Goal: Information Seeking & Learning: Learn about a topic

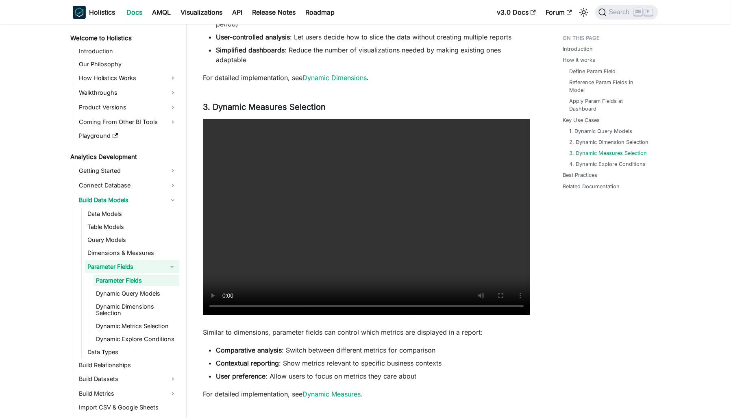
scroll to position [1868, 0]
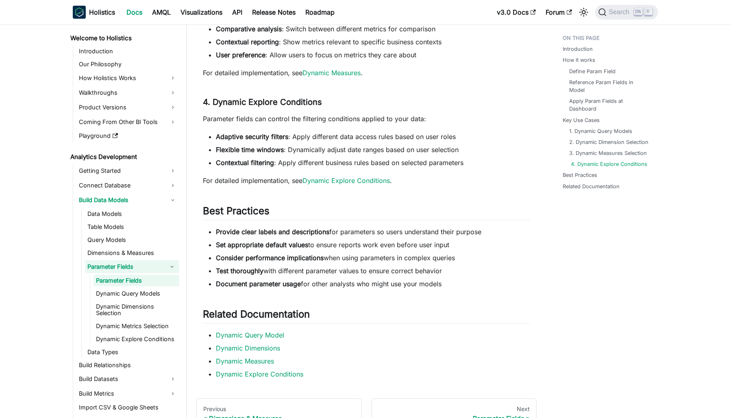
click at [613, 160] on link "4. Dynamic Explore Conditions" at bounding box center [609, 164] width 76 height 8
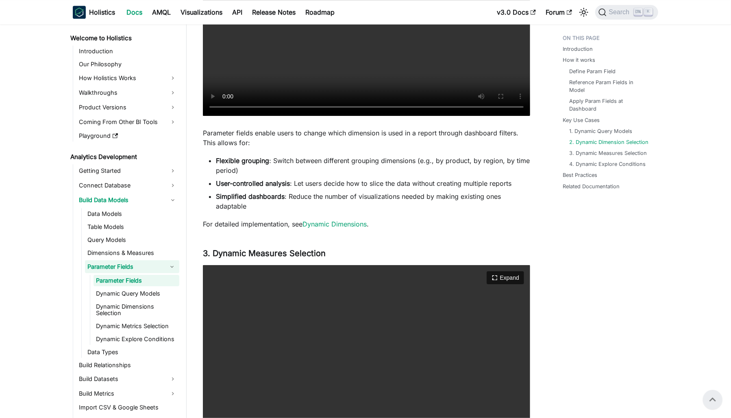
scroll to position [1366, 0]
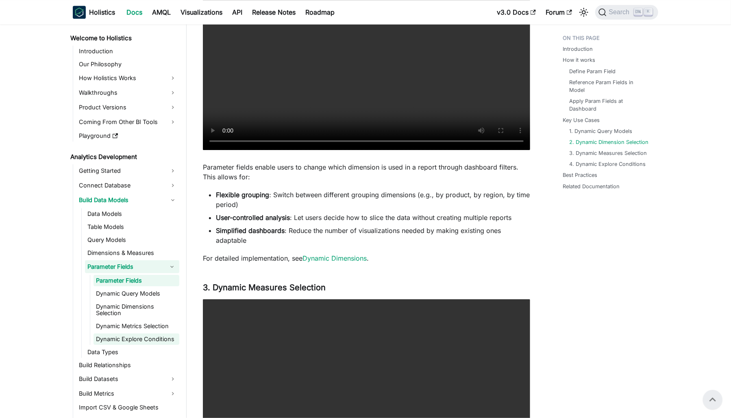
click at [144, 337] on link "Dynamic Explore Conditions" at bounding box center [137, 338] width 86 height 11
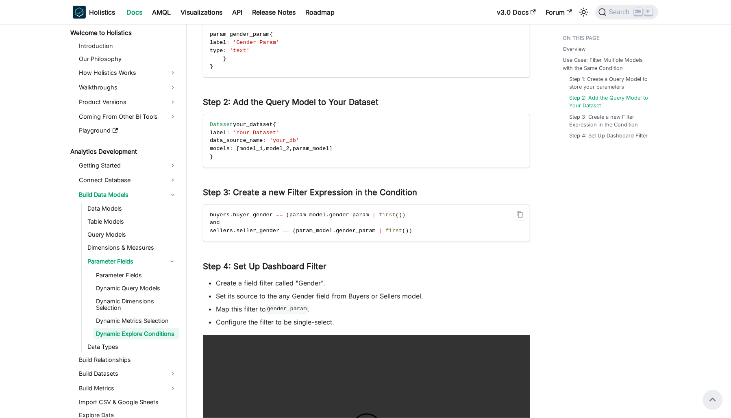
scroll to position [325, 0]
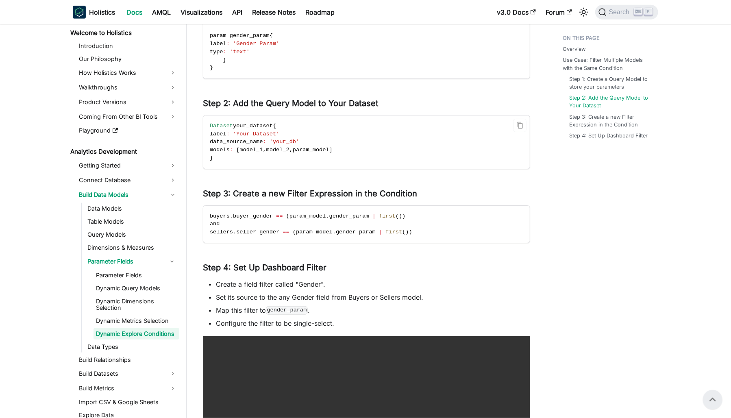
click at [256, 125] on span "your_dataset" at bounding box center [253, 126] width 40 height 6
click at [454, 252] on div "Dynamic Explore Conditions knowledge checkpoint A grasp of these concepts will …" at bounding box center [366, 128] width 327 height 810
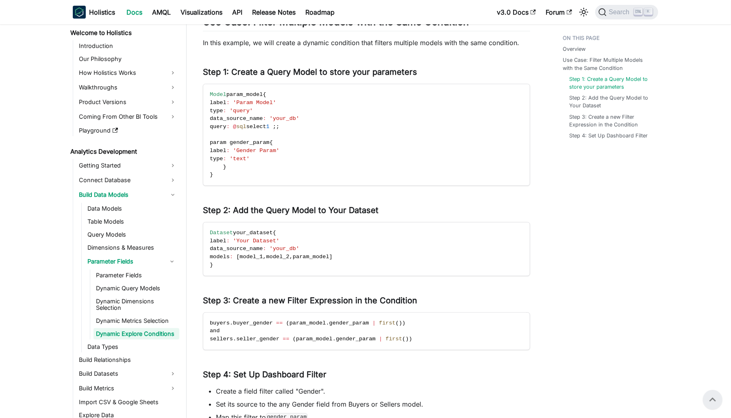
scroll to position [203, 0]
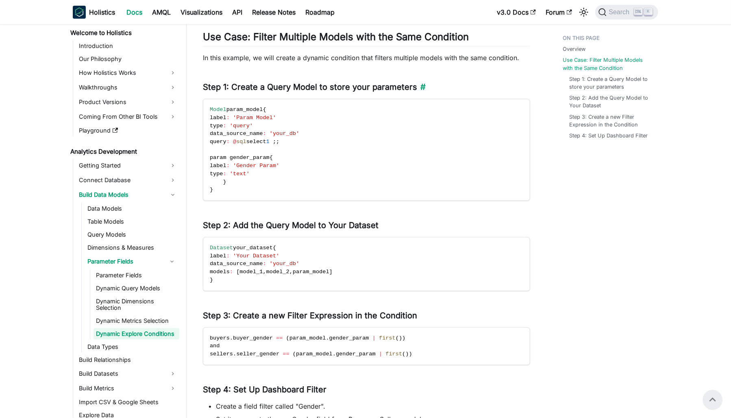
click at [317, 85] on h3 "Step 1: Create a Query Model to store your parameters ​" at bounding box center [366, 87] width 327 height 10
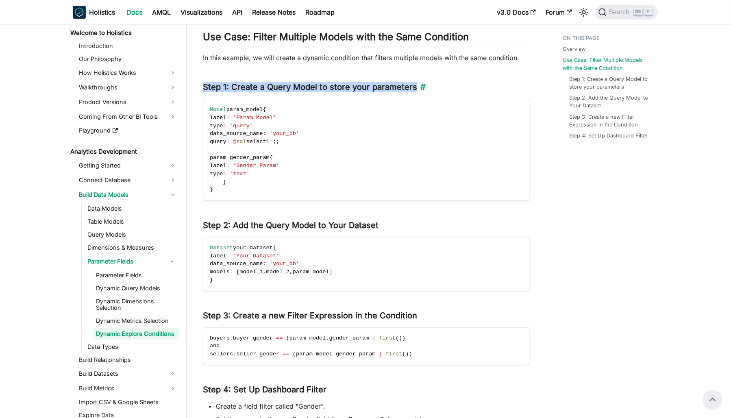
click at [317, 85] on h3 "Step 1: Create a Query Model to store your parameters ​" at bounding box center [366, 87] width 327 height 10
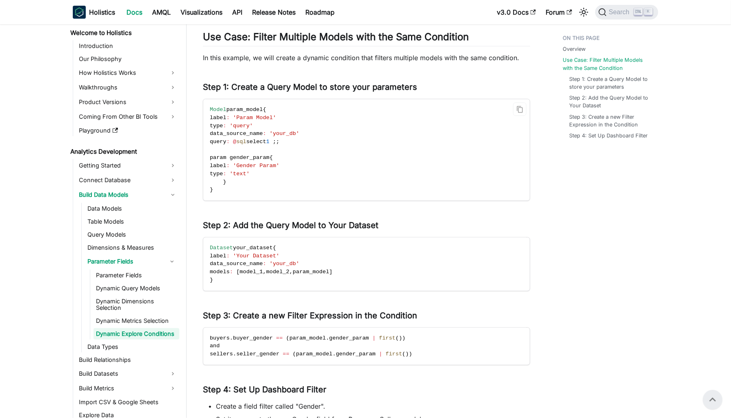
drag, startPoint x: 317, startPoint y: 85, endPoint x: 314, endPoint y: 159, distance: 74.5
click at [314, 159] on code "Model param_model { label : 'Param Model' type : 'query' data_source_name : 'yo…" at bounding box center [365, 149] width 325 height 101
click at [477, 40] on link "​" at bounding box center [473, 37] width 9 height 12
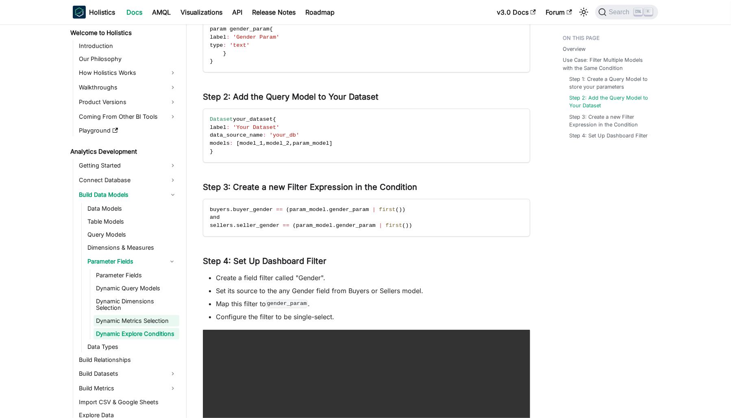
click at [111, 315] on link "Dynamic Metrics Selection" at bounding box center [137, 320] width 86 height 11
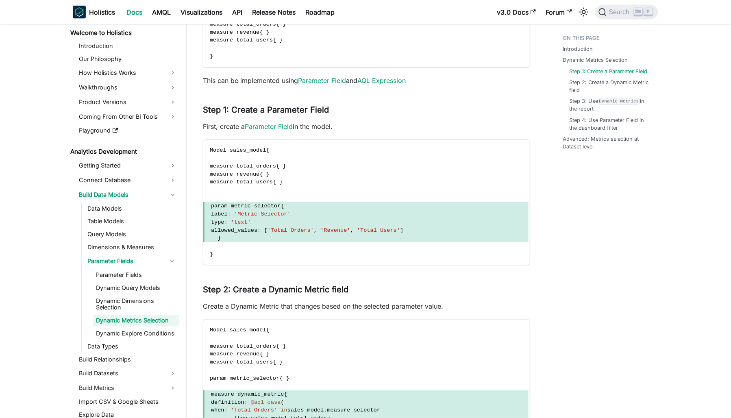
scroll to position [854, 0]
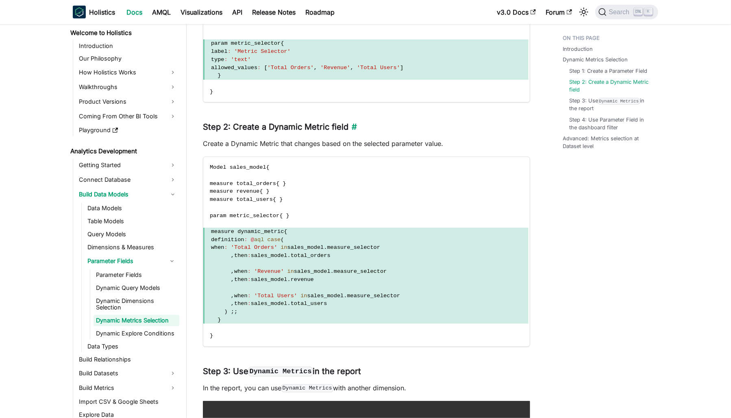
click at [285, 128] on h3 "Step 2: Create a Dynamic Metric field ​" at bounding box center [366, 127] width 327 height 10
click at [415, 263] on span at bounding box center [365, 264] width 325 height 8
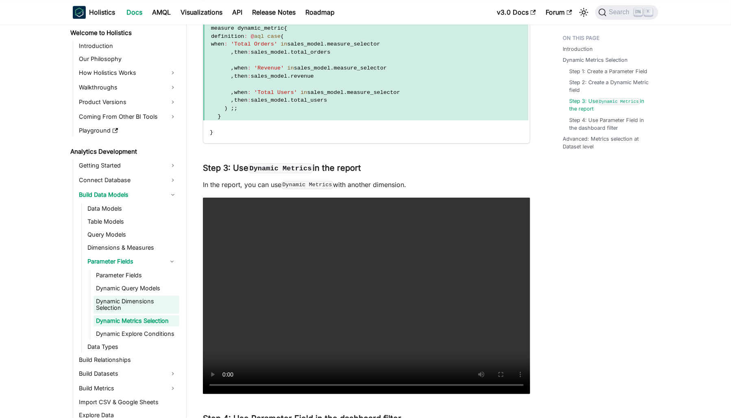
click at [133, 302] on link "Dynamic Dimensions Selection" at bounding box center [137, 305] width 86 height 18
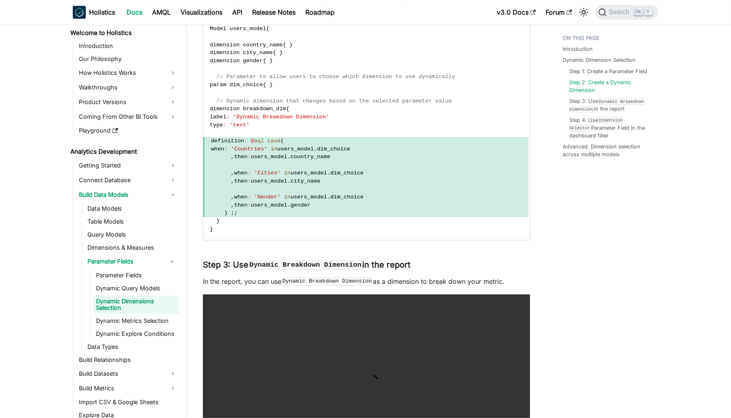
scroll to position [1261, 0]
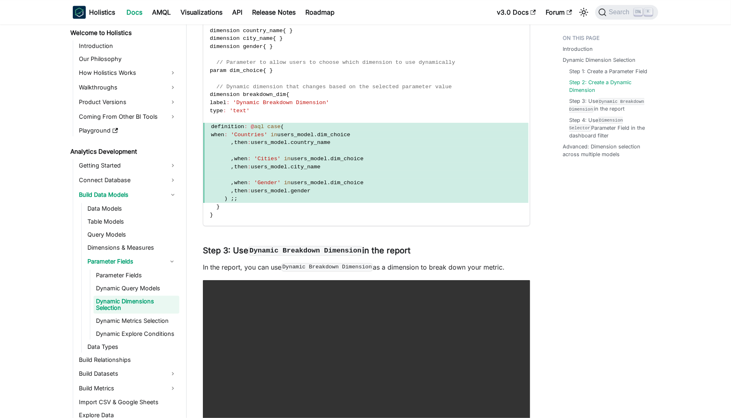
click at [331, 181] on span "dim_choice" at bounding box center [347, 183] width 33 height 6
drag, startPoint x: 328, startPoint y: 181, endPoint x: 313, endPoint y: 181, distance: 15.0
click at [313, 181] on span ", when : 'Gender' in users_model . dim_choice" at bounding box center [365, 183] width 325 height 8
drag, startPoint x: 313, startPoint y: 181, endPoint x: 432, endPoint y: 188, distance: 119.8
click at [432, 188] on span ", then : users_model . gender" at bounding box center [365, 191] width 325 height 8
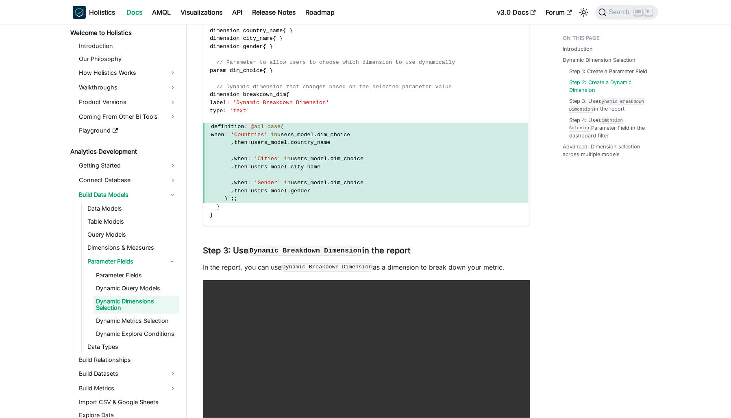
click at [314, 132] on span "users_model" at bounding box center [295, 135] width 37 height 6
drag, startPoint x: 320, startPoint y: 131, endPoint x: 420, endPoint y: 156, distance: 103.5
click at [420, 156] on span ", when : 'Cities' in users_model . dim_choice" at bounding box center [365, 159] width 325 height 8
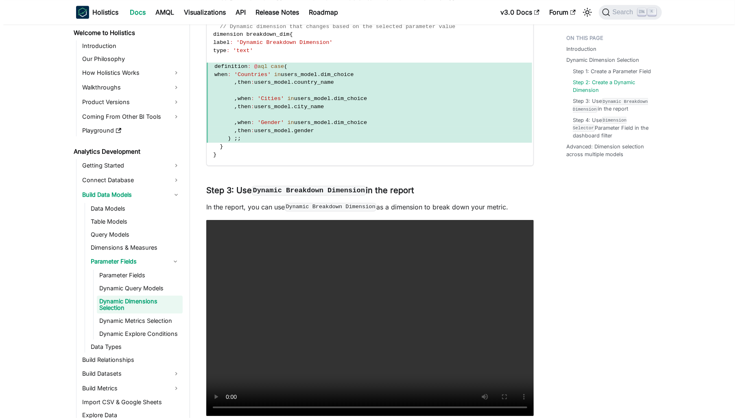
scroll to position [1423, 0]
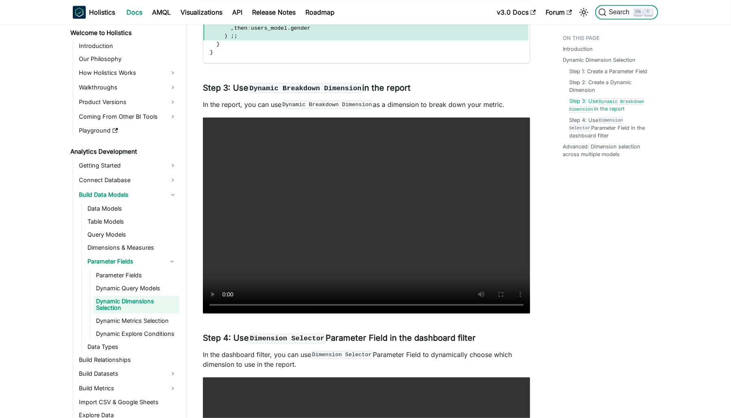
click at [596, 9] on button "Search K" at bounding box center [626, 12] width 63 height 15
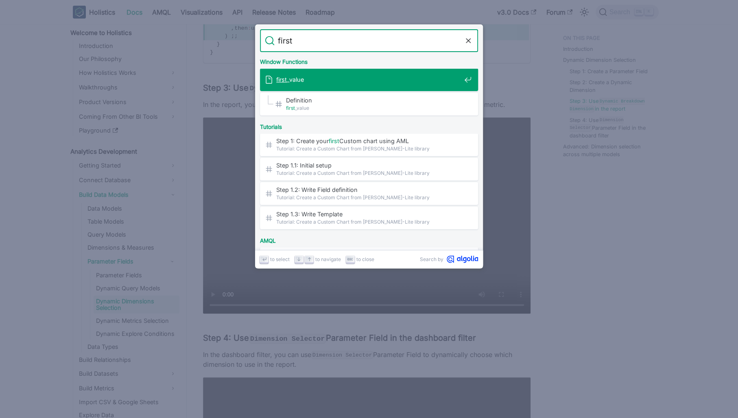
type input "firsts"
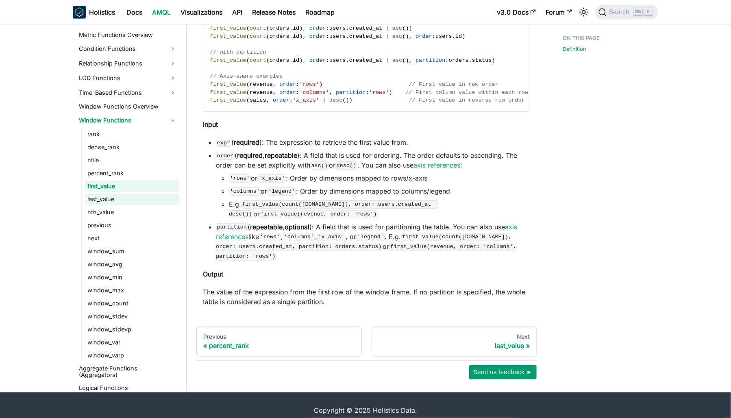
scroll to position [640, 0]
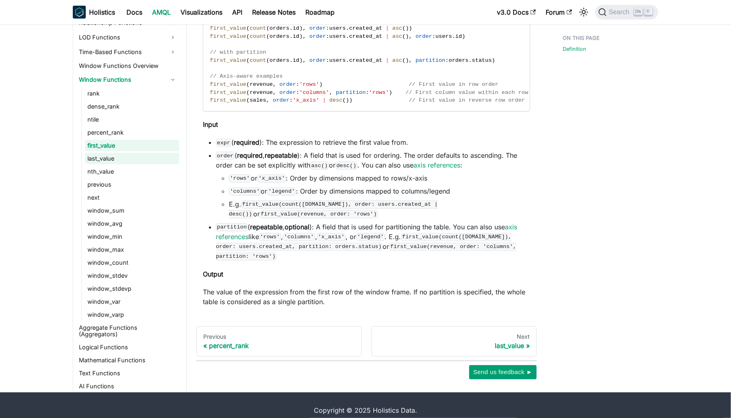
click at [132, 158] on link "last_value" at bounding box center [132, 158] width 94 height 11
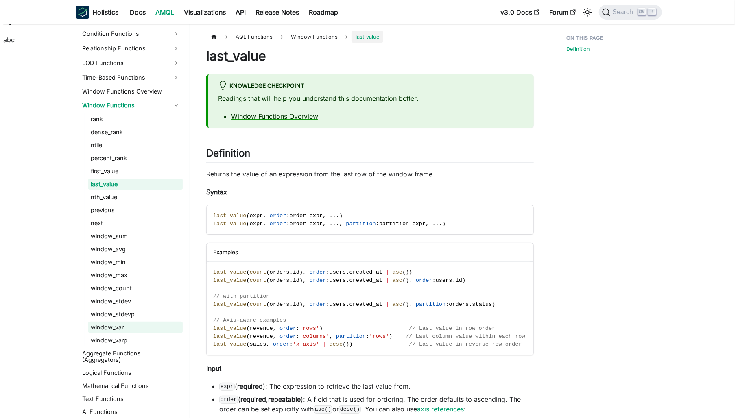
scroll to position [675, 0]
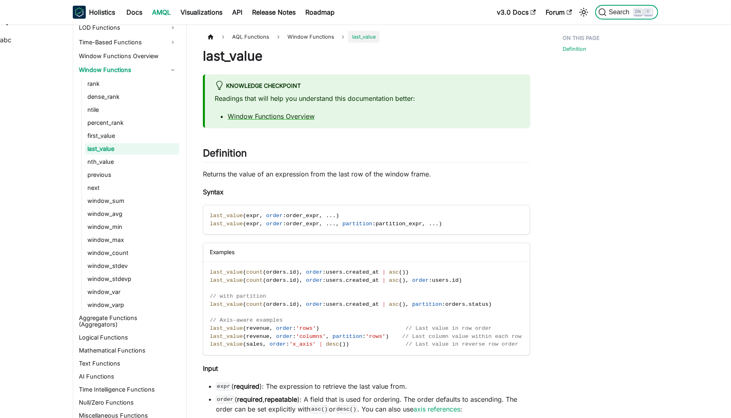
click at [619, 13] on span "Search" at bounding box center [621, 12] width 28 height 7
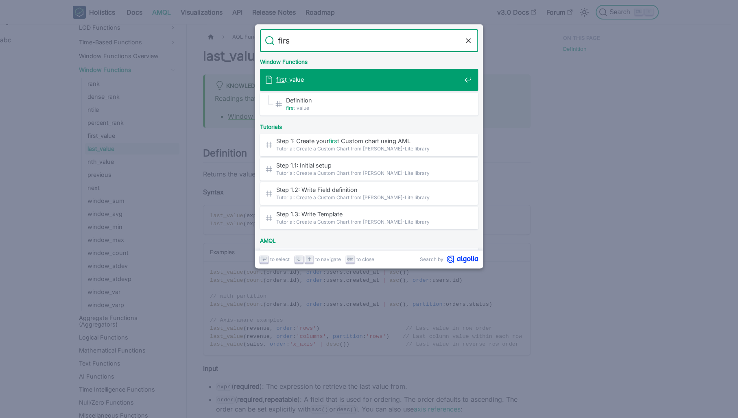
type input "first"
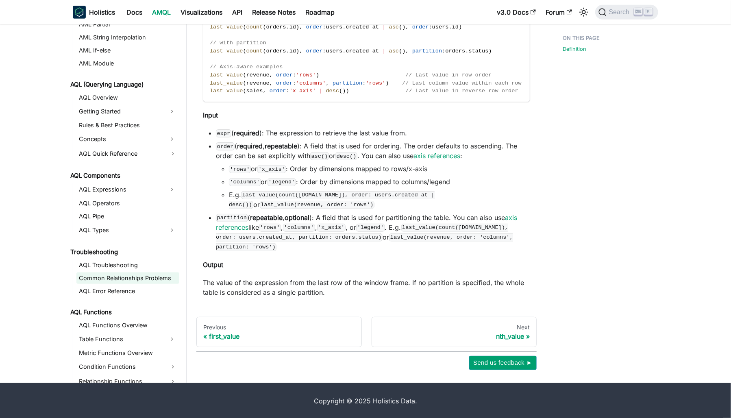
scroll to position [187, 0]
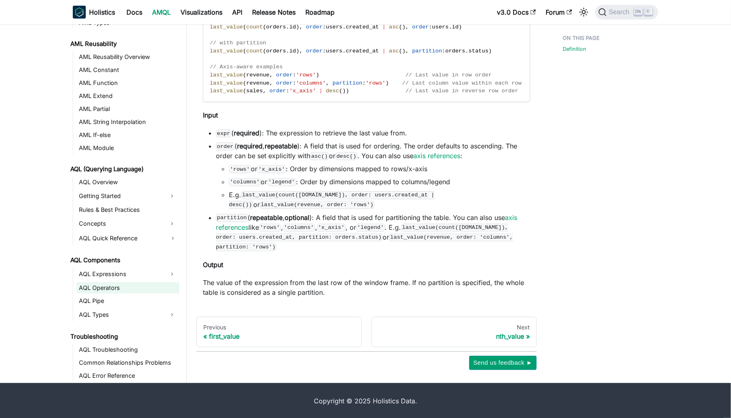
click at [141, 285] on link "AQL Operators" at bounding box center [127, 287] width 103 height 11
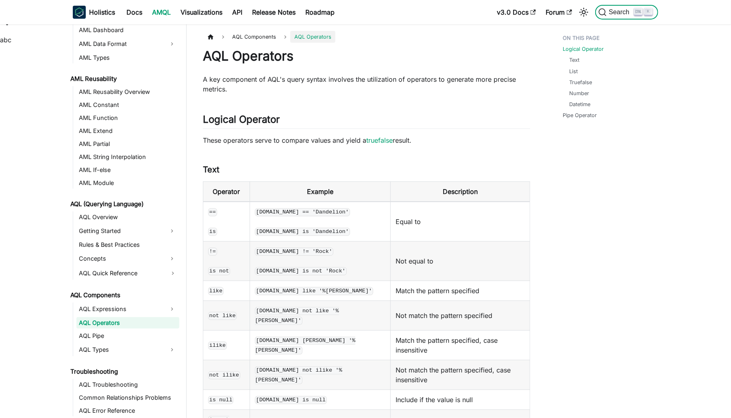
click at [619, 13] on span "Search" at bounding box center [621, 12] width 28 height 7
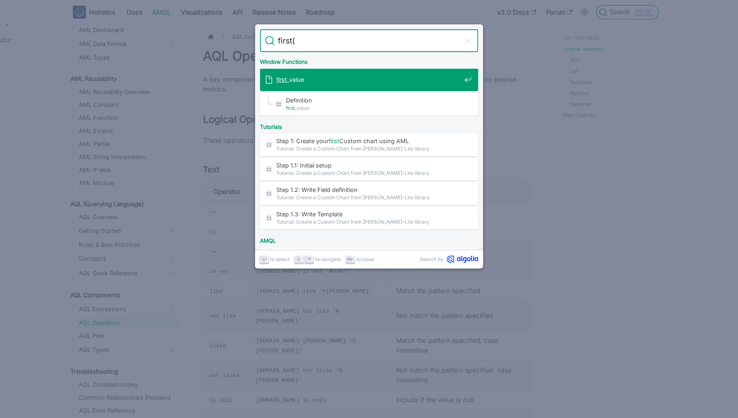
type input "first()"
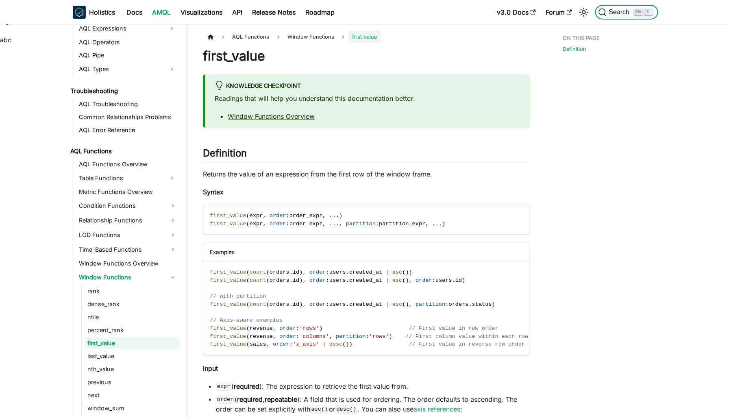
scroll to position [477, 0]
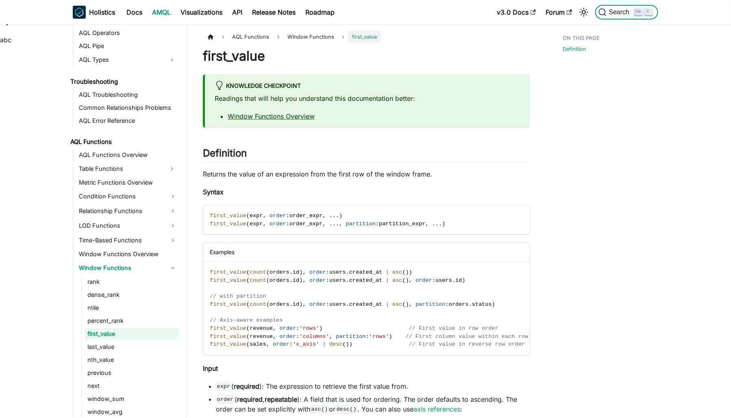
click at [618, 13] on span "Search" at bounding box center [621, 12] width 28 height 7
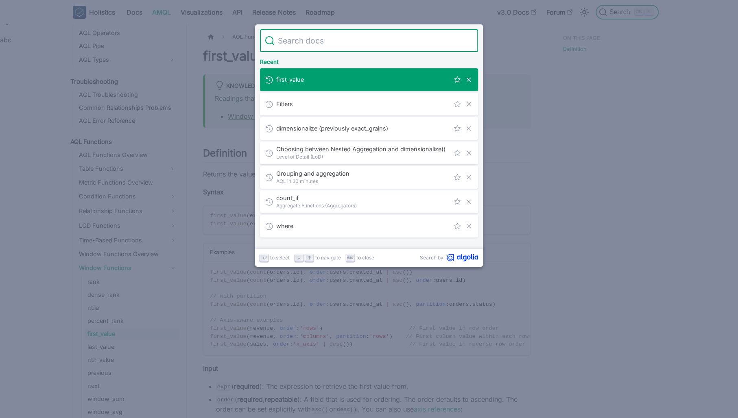
type input "a"
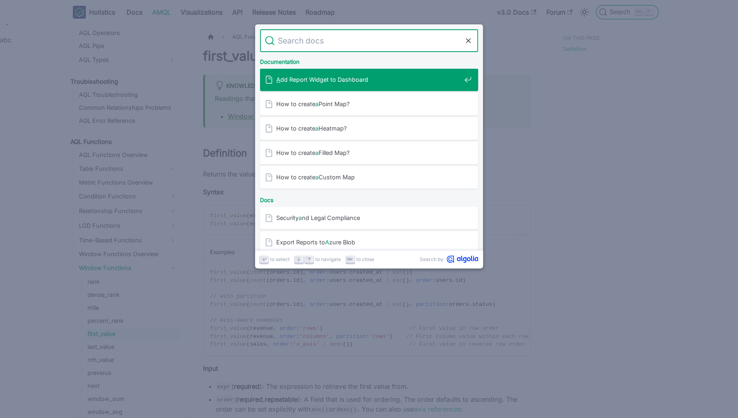
type input "ả"
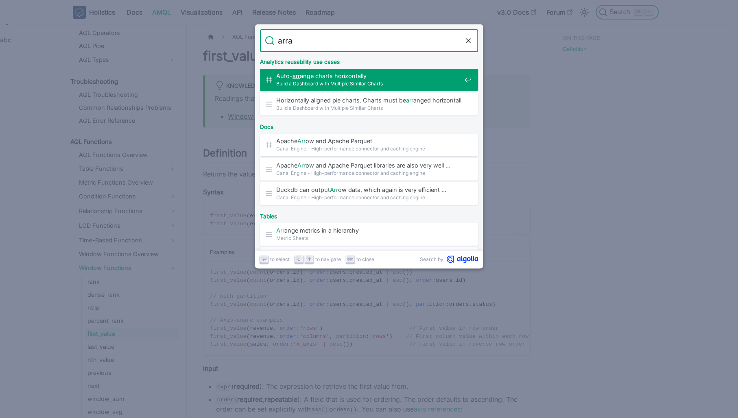
type input "array"
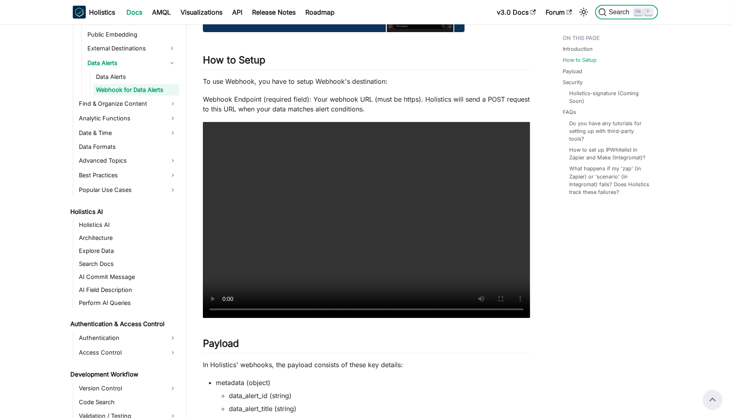
scroll to position [224, 0]
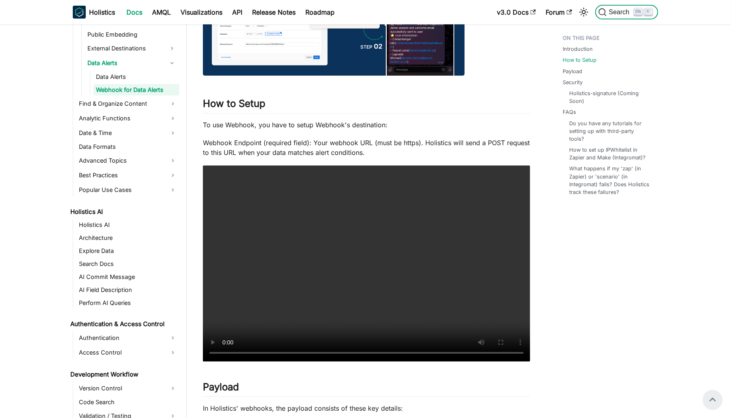
click at [619, 15] on span "Search" at bounding box center [621, 12] width 28 height 7
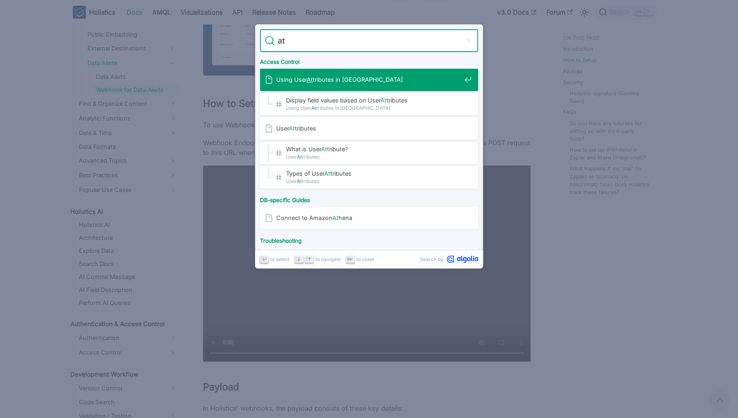
type input "a"
type input "ả"
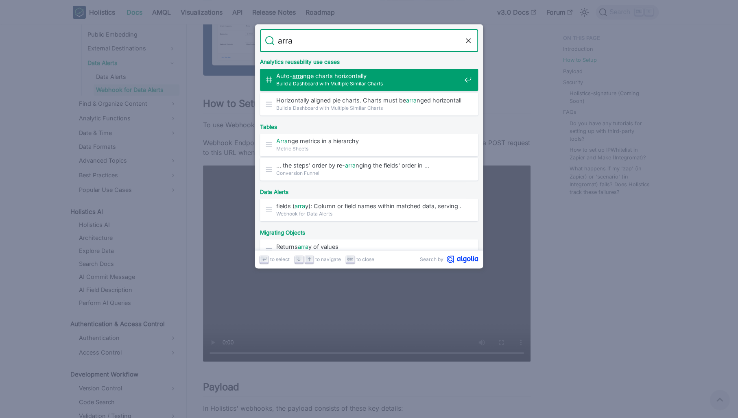
type input "array"
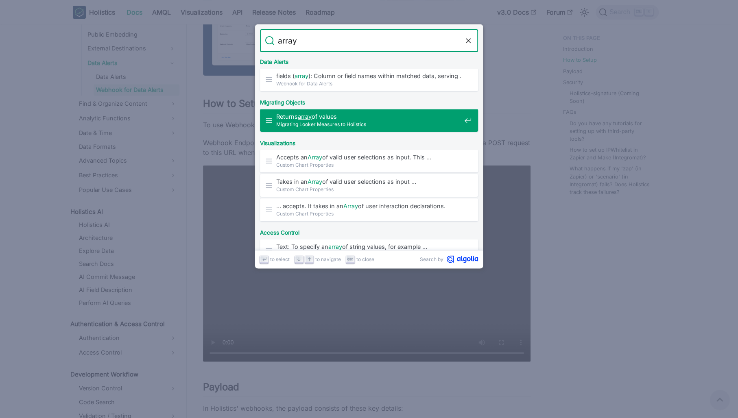
click at [399, 120] on span "Migrating Looker Measures to Holistics" at bounding box center [368, 124] width 185 height 8
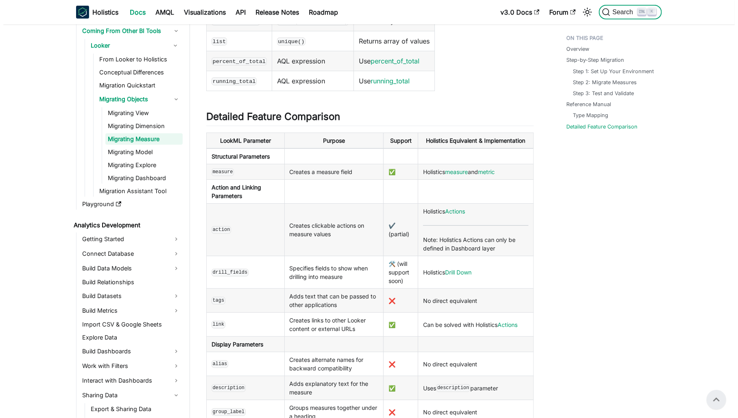
scroll to position [2136, 0]
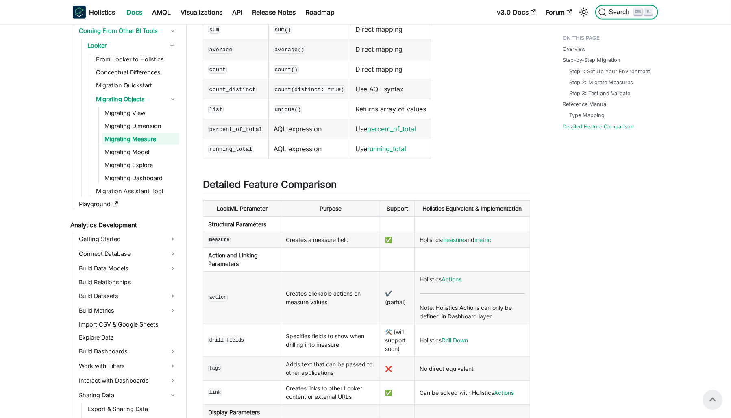
click at [624, 11] on span "Search" at bounding box center [621, 12] width 28 height 7
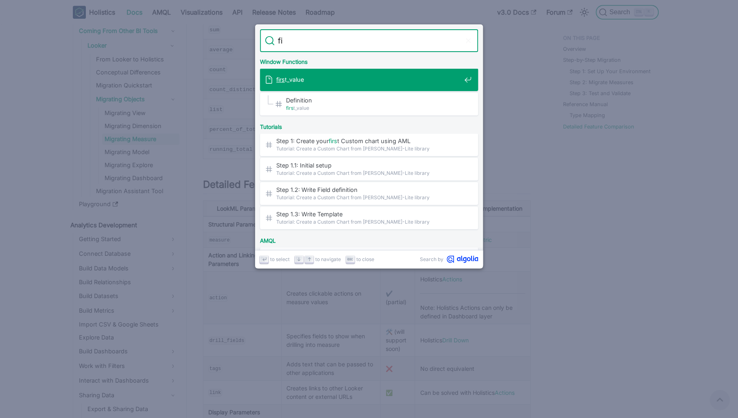
type input "f"
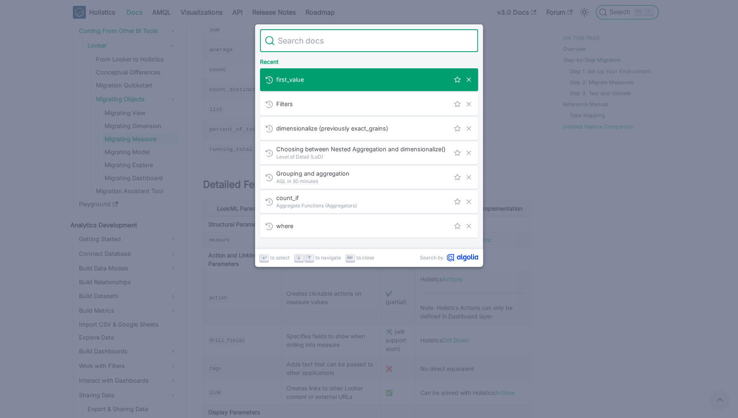
type input "r"
type input "a"
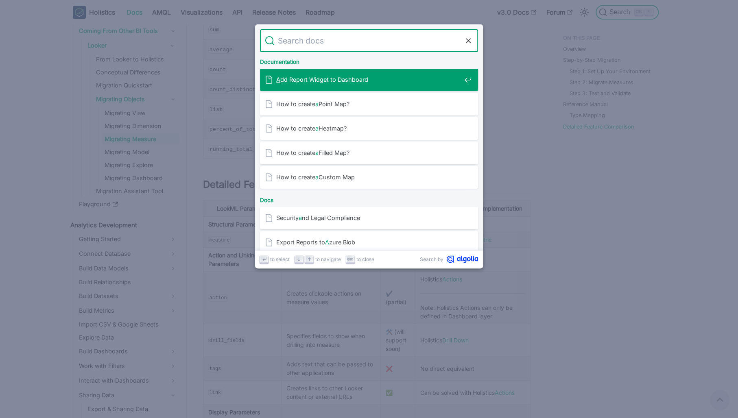
type input "ả"
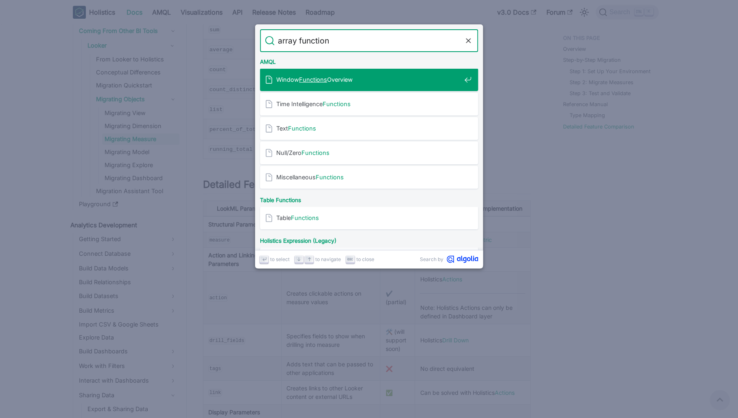
click at [362, 36] on input "array function" at bounding box center [369, 40] width 189 height 23
click at [365, 41] on input "array function" at bounding box center [369, 40] width 189 height 23
click at [337, 44] on input "array function" at bounding box center [369, 40] width 189 height 23
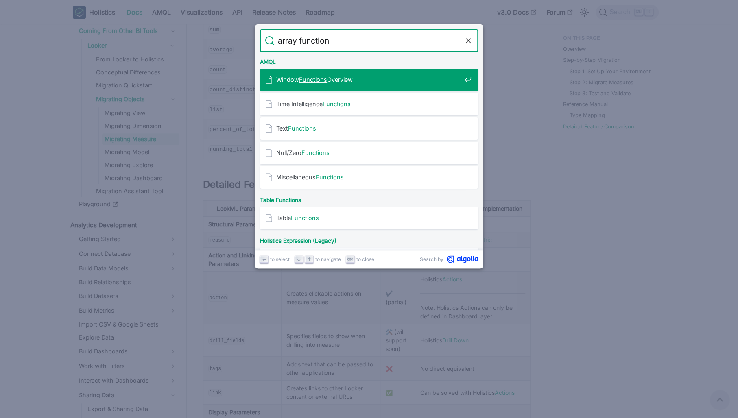
click at [337, 44] on input "array function" at bounding box center [369, 40] width 189 height 23
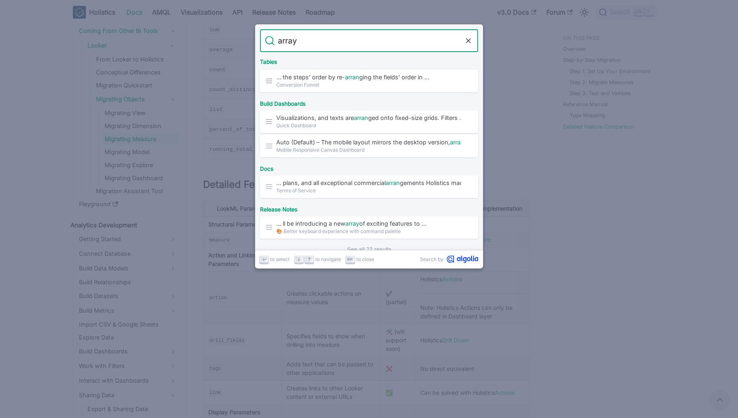
scroll to position [524, 0]
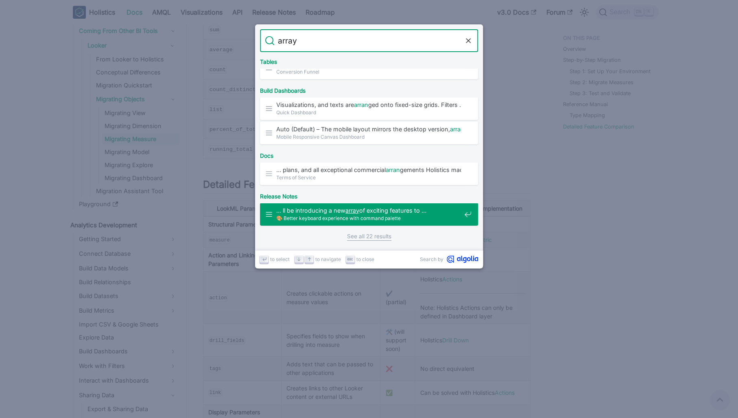
type input "array"
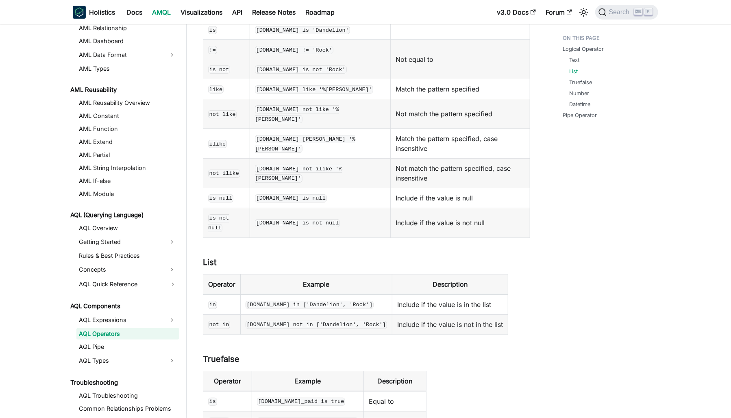
scroll to position [268, 0]
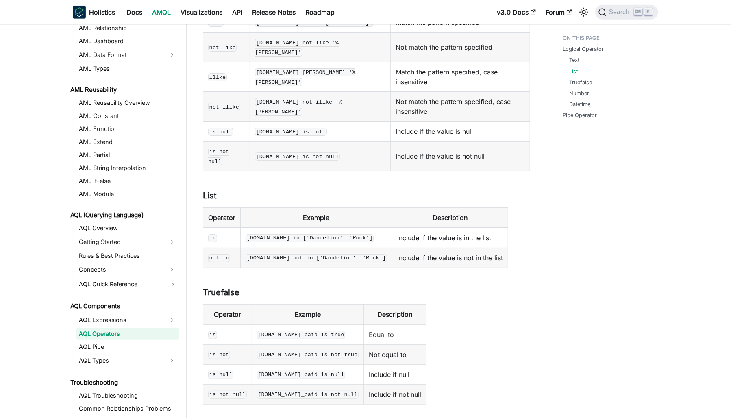
click at [452, 228] on td "Include if the value is in the list" at bounding box center [450, 238] width 116 height 20
click at [222, 191] on link "​" at bounding box center [221, 196] width 9 height 10
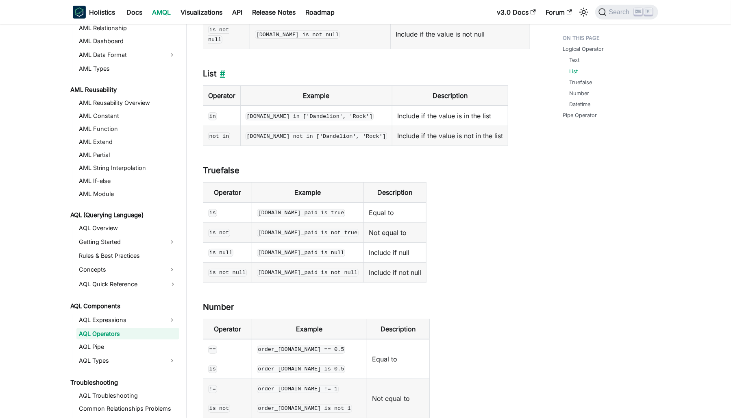
click at [224, 69] on link "​" at bounding box center [221, 74] width 9 height 10
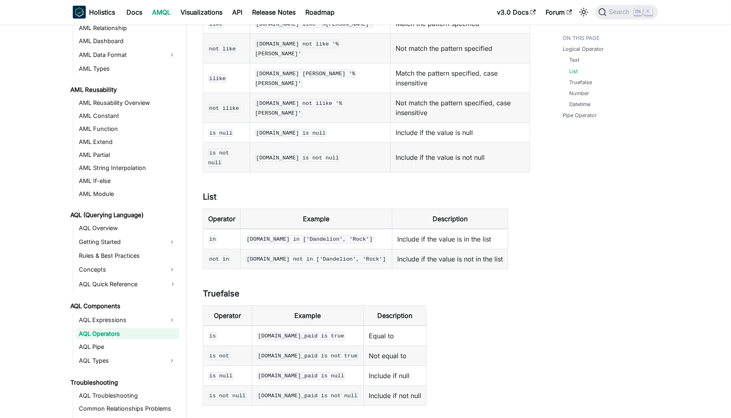
scroll to position [268, 0]
click at [222, 191] on link "​" at bounding box center [221, 196] width 9 height 10
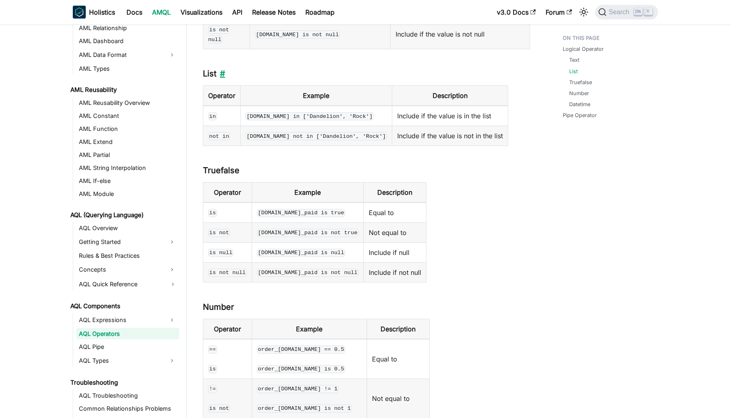
click at [223, 69] on link "​" at bounding box center [221, 74] width 9 height 10
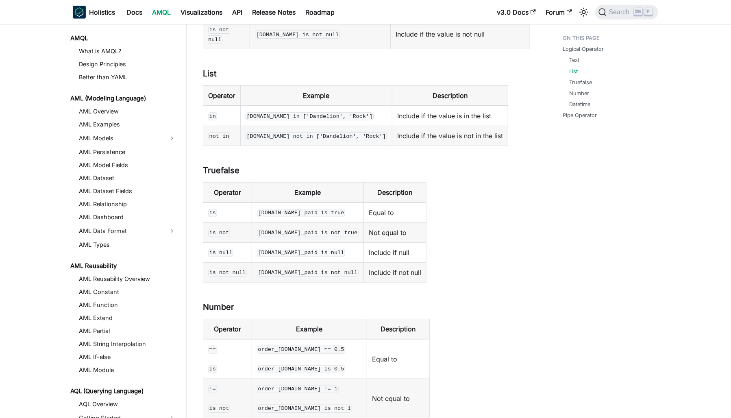
scroll to position [176, 0]
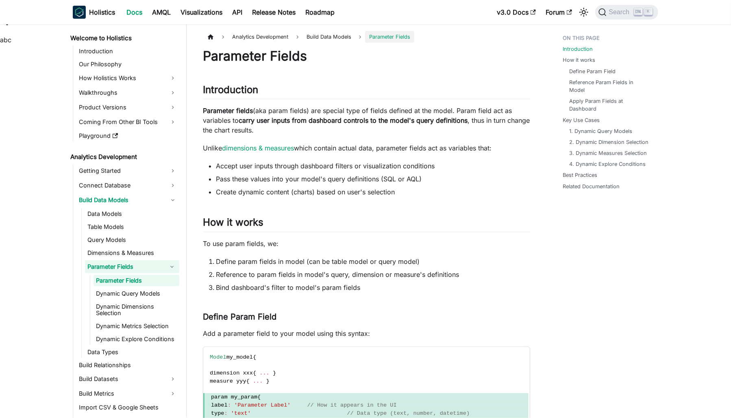
scroll to position [163, 0]
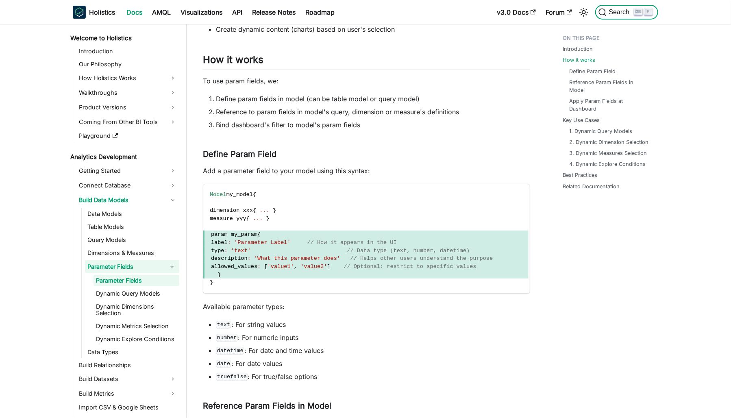
click at [614, 11] on span "Search" at bounding box center [621, 12] width 28 height 7
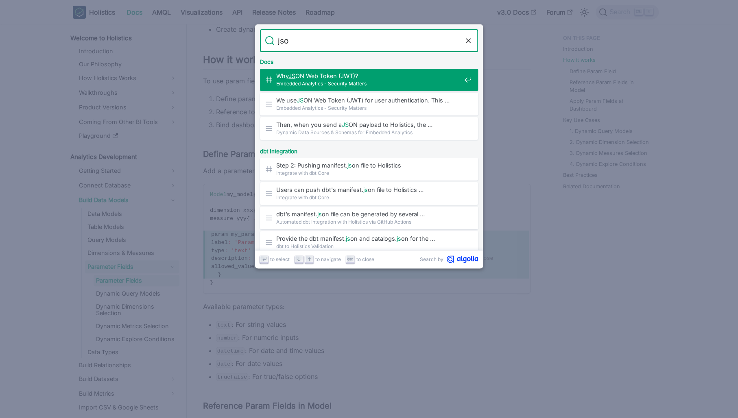
type input "json"
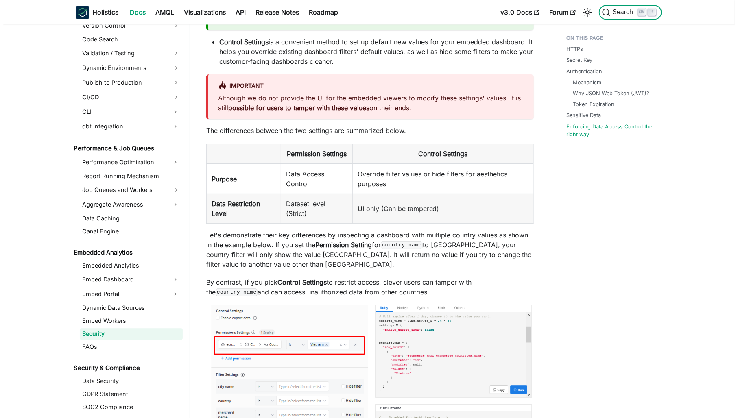
scroll to position [1126, 0]
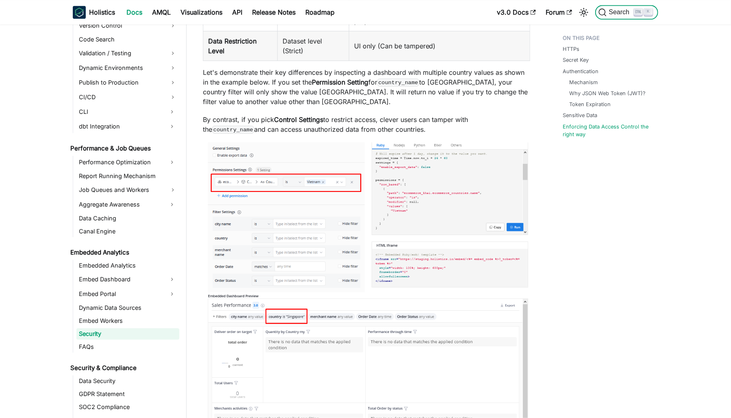
click at [614, 18] on button "Search K" at bounding box center [626, 12] width 63 height 15
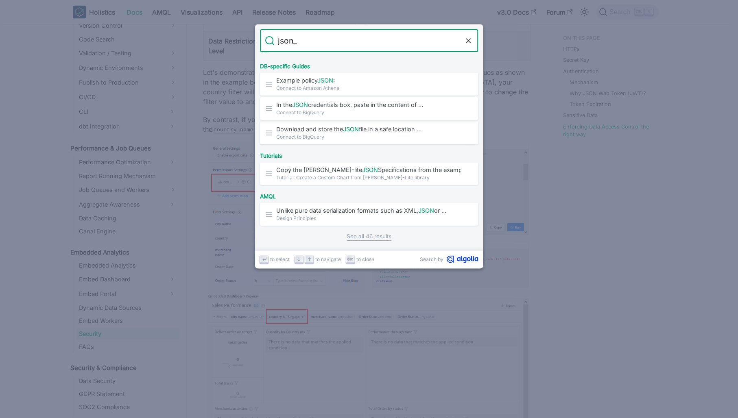
scroll to position [0, 0]
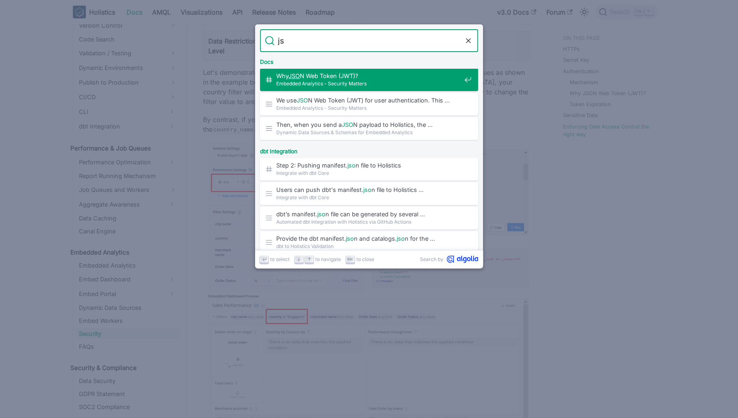
type input "j"
type input "json"
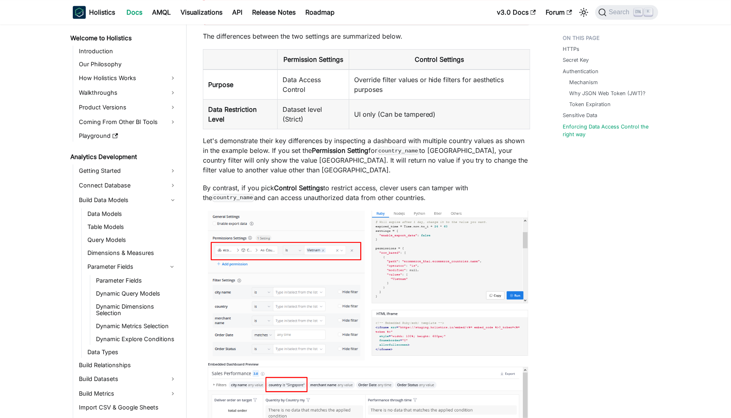
scroll to position [1207, 0]
